Goal: Task Accomplishment & Management: Manage account settings

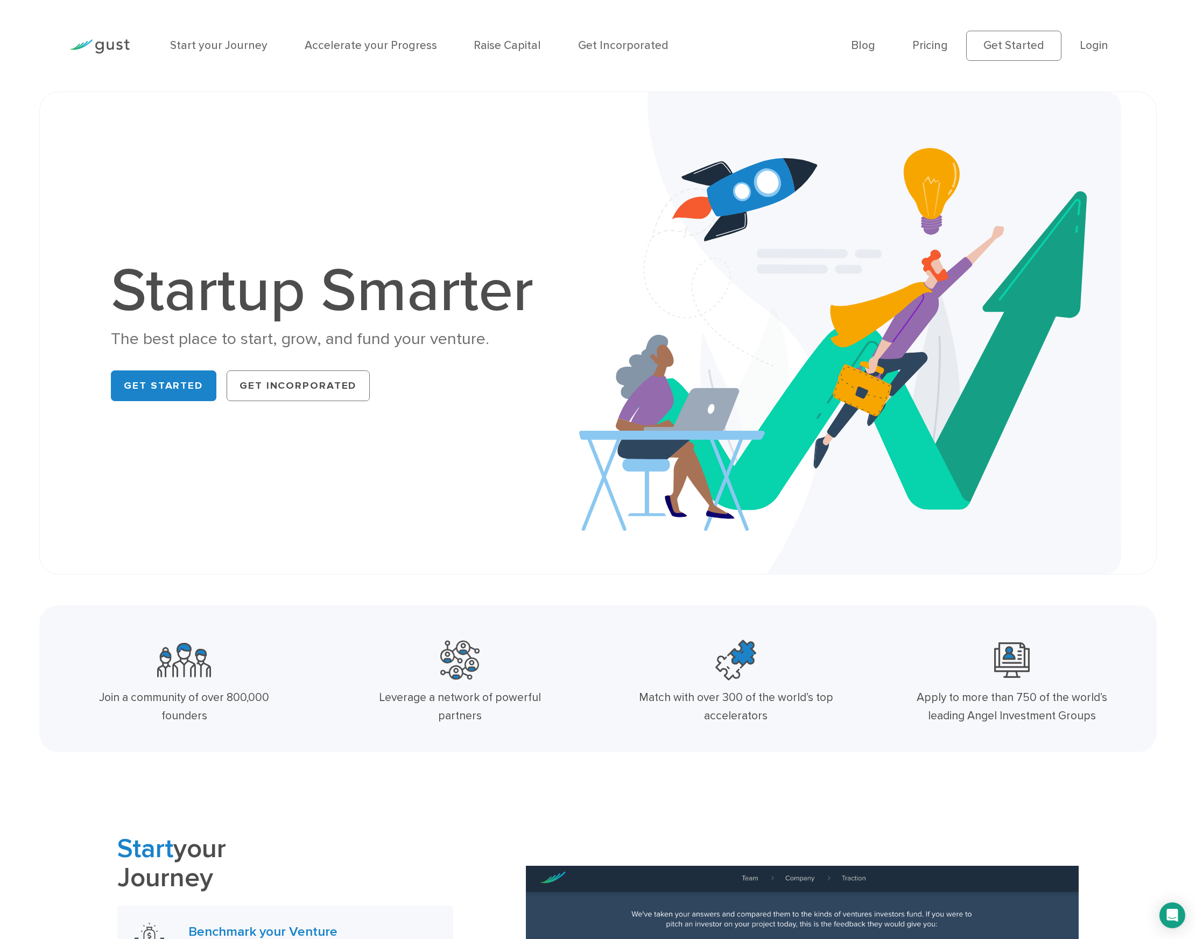
click at [1077, 44] on ul "Blog FAQ Pricing Get Started Login Login" at bounding box center [989, 46] width 276 height 30
click at [1086, 44] on link "Login" at bounding box center [1094, 45] width 29 height 13
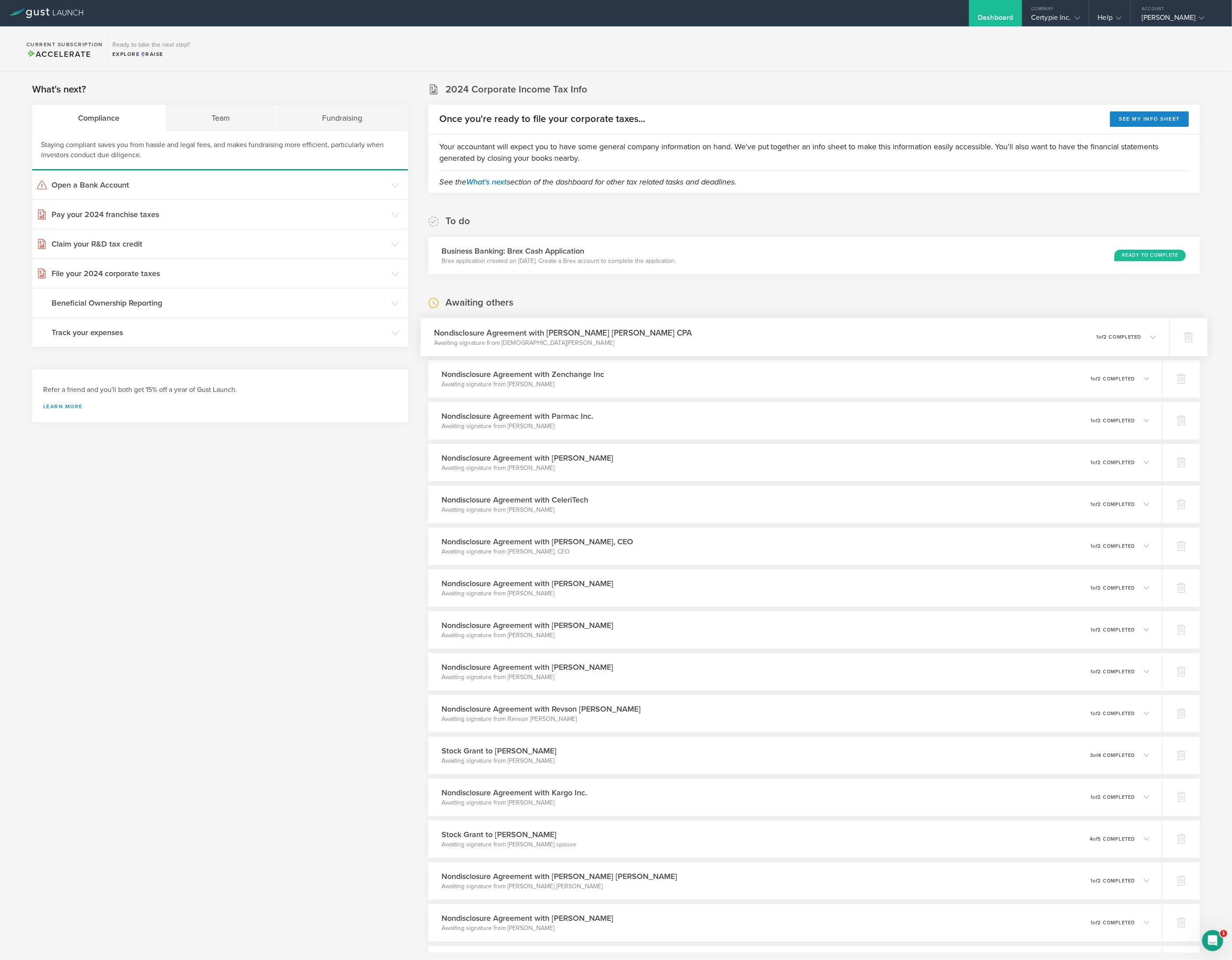
click at [1103, 337] on p "1 of 2 completed" at bounding box center [1118, 337] width 45 height 5
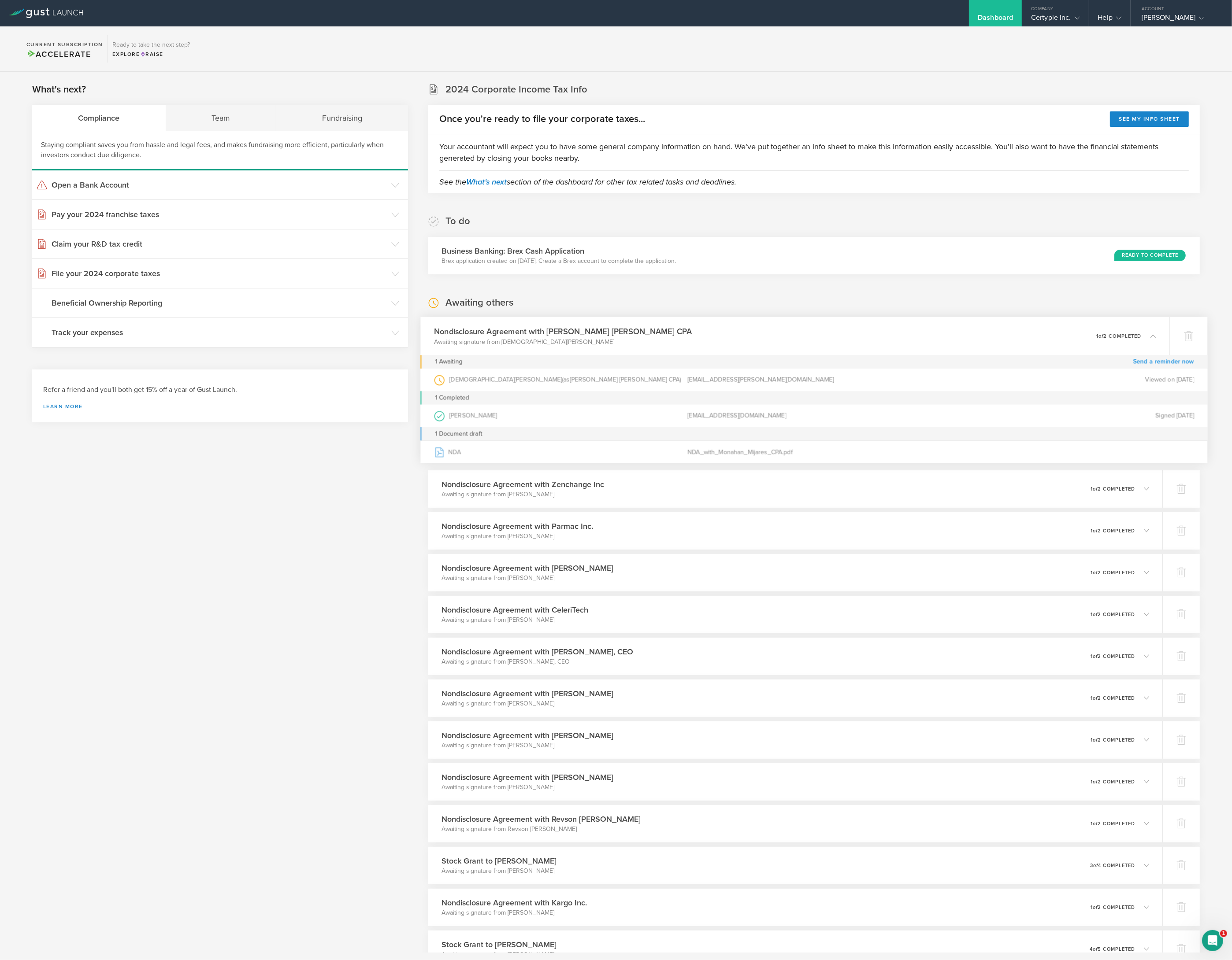
click at [1151, 362] on link "Send a reminder now" at bounding box center [1163, 362] width 61 height 14
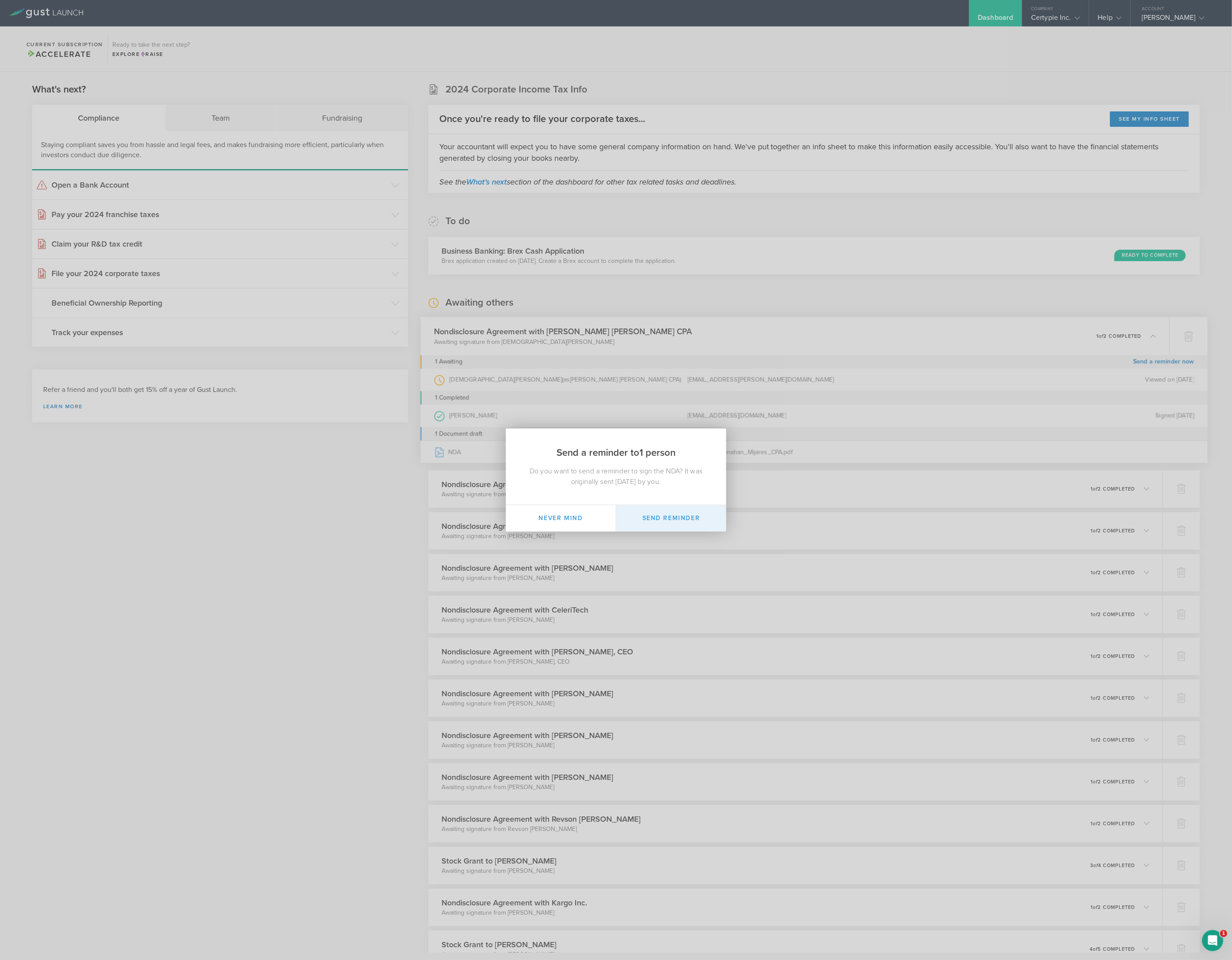
click at [688, 520] on button "Send Reminder" at bounding box center [670, 518] width 111 height 26
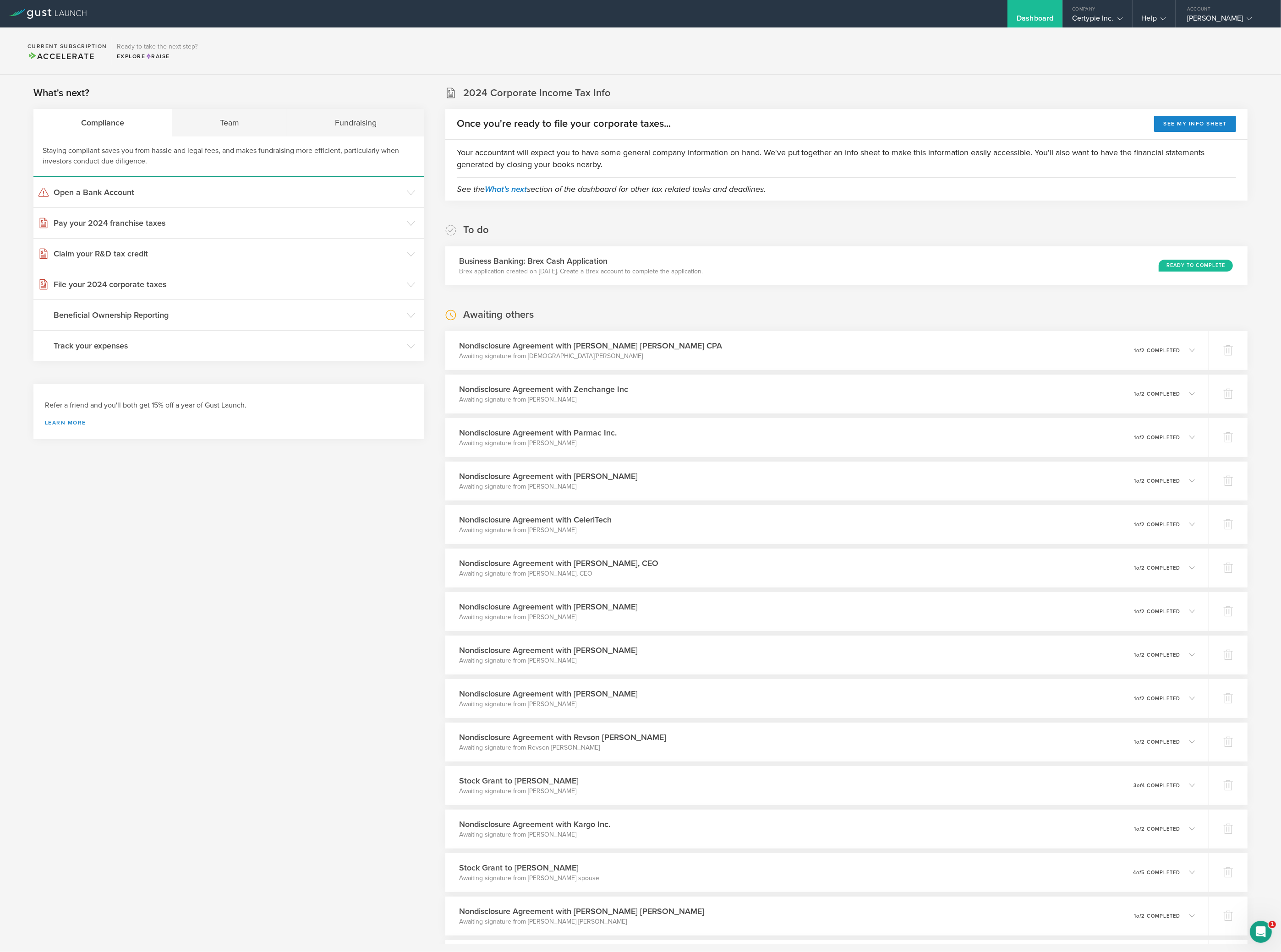
click at [781, 70] on section "Current Subscription Accelerate Ready to take the next step? Explore Raise" at bounding box center [640, 50] width 1281 height 47
click at [695, 42] on section "Current Subscription Accelerate Ready to take the next step? Explore Raise" at bounding box center [640, 50] width 1281 height 47
click at [712, 60] on section "Current Subscription Accelerate Ready to take the next step? Explore Raise" at bounding box center [640, 50] width 1281 height 47
